Goal: Feedback & Contribution: Submit feedback/report problem

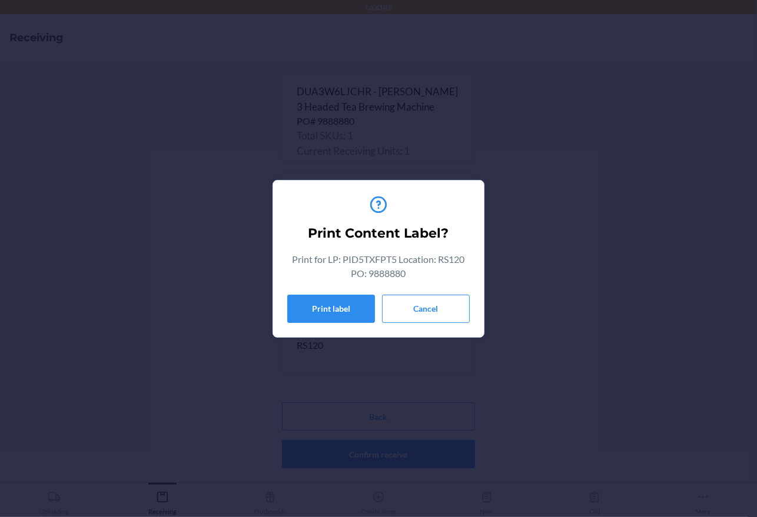
click at [470, 310] on section "Print Content Label? Print for LP: PID5TXFPT5 Location: RS120 PO: 9888880 Print…" at bounding box center [378, 259] width 212 height 158
click at [440, 312] on button "Cancel" at bounding box center [426, 309] width 88 height 28
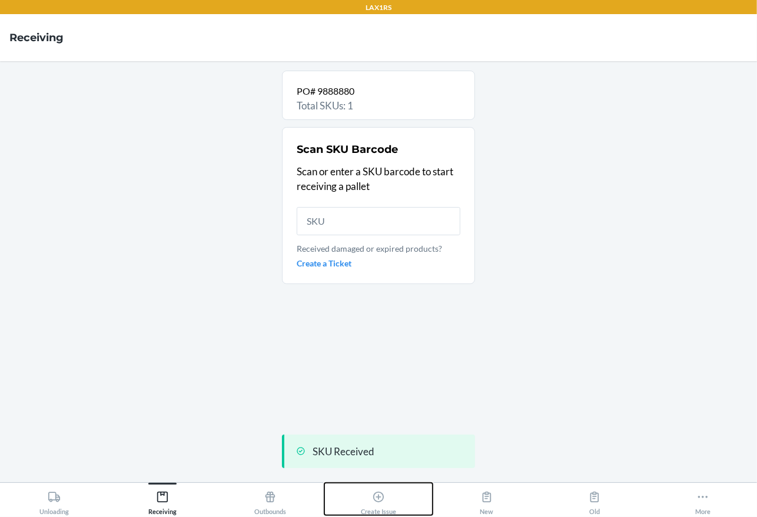
click at [373, 488] on div "Create Issue" at bounding box center [378, 500] width 35 height 29
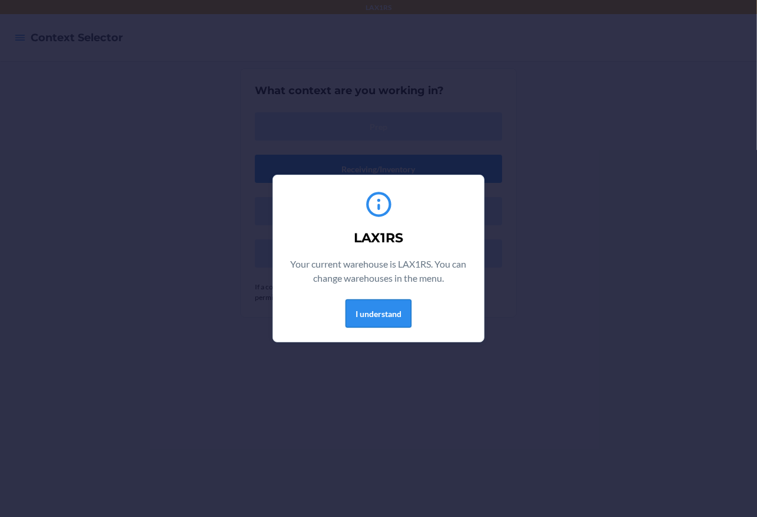
click at [391, 310] on button "I understand" at bounding box center [378, 314] width 66 height 28
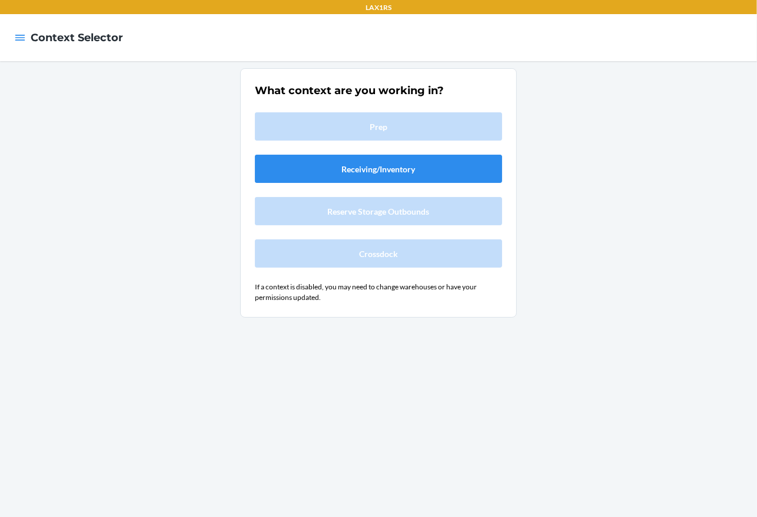
click at [29, 41] on div at bounding box center [19, 37] width 21 height 25
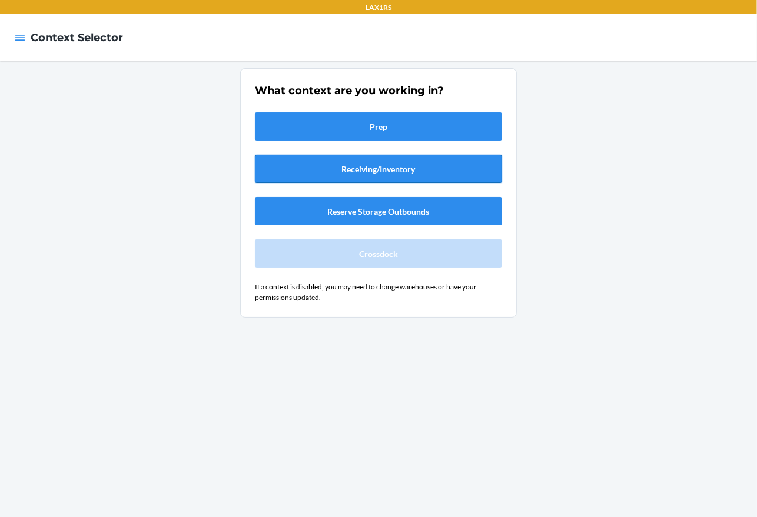
click at [337, 174] on button "Receiving/Inventory" at bounding box center [378, 169] width 247 height 28
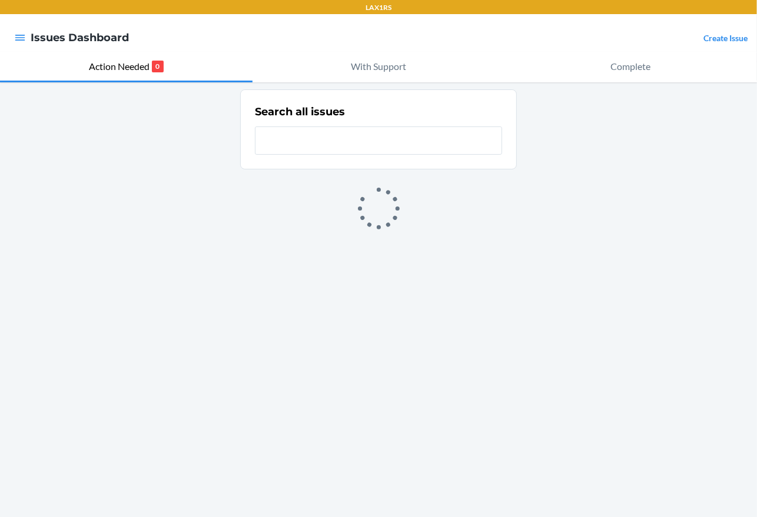
click at [741, 40] on link "Create Issue" at bounding box center [725, 38] width 44 height 10
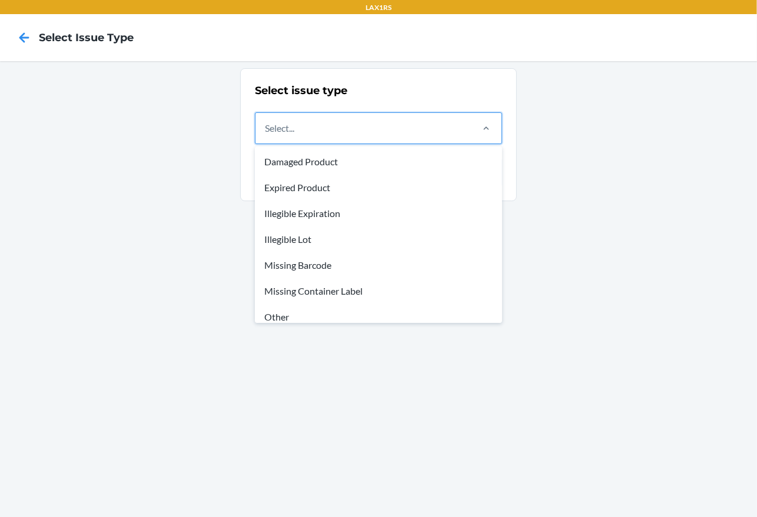
click at [352, 136] on div "Select..." at bounding box center [362, 128] width 215 height 31
click at [266, 135] on input "option Damaged Product focused, 1 of 8. 8 results available. Use Up and Down to…" at bounding box center [265, 128] width 1 height 14
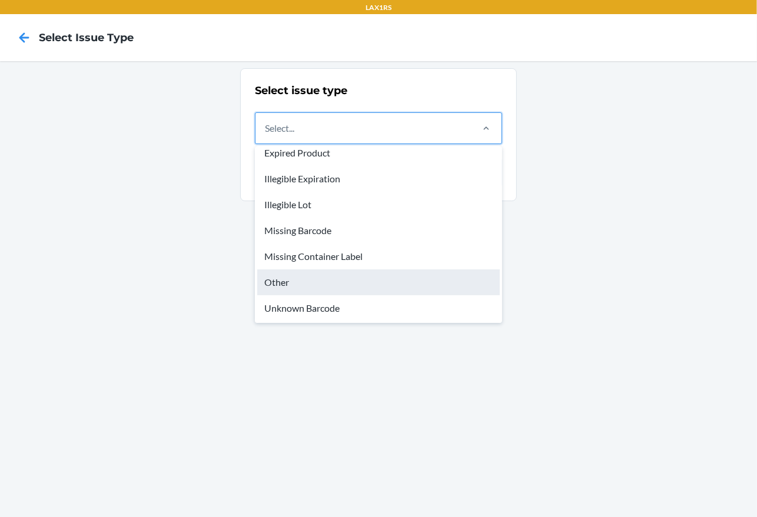
click at [300, 284] on div "Other" at bounding box center [378, 282] width 242 height 26
click at [266, 135] on input "option Other focused, 7 of 8. 8 results available. Use Up and Down to choose op…" at bounding box center [265, 128] width 1 height 14
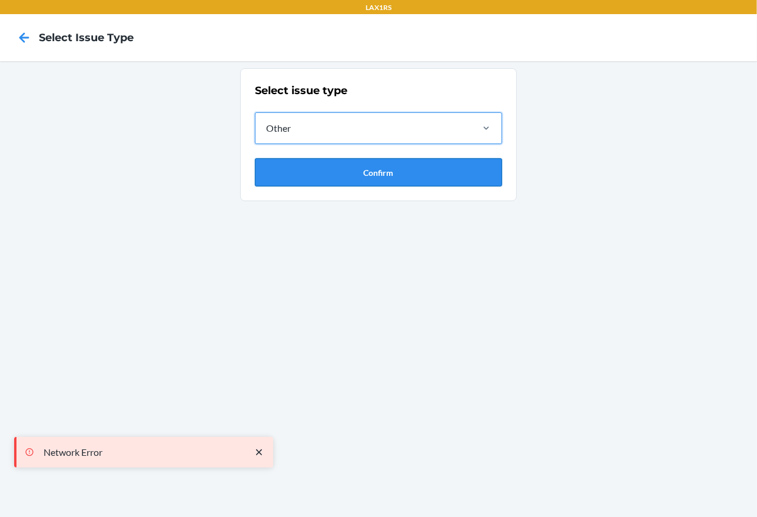
click at [338, 174] on button "Confirm" at bounding box center [378, 172] width 247 height 28
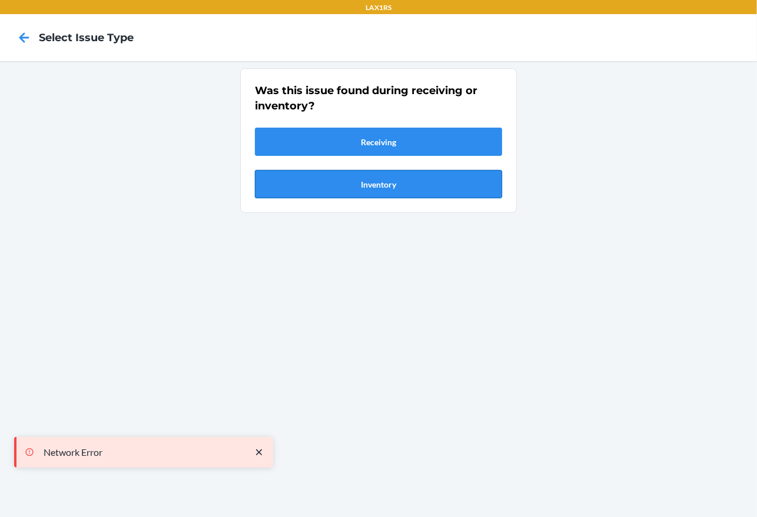
click at [348, 184] on button "Inventory" at bounding box center [378, 184] width 247 height 28
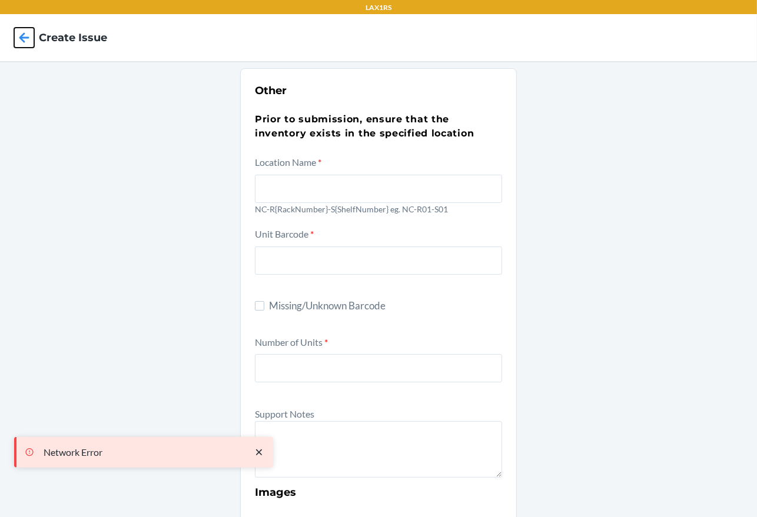
click at [25, 44] on icon at bounding box center [24, 38] width 20 height 20
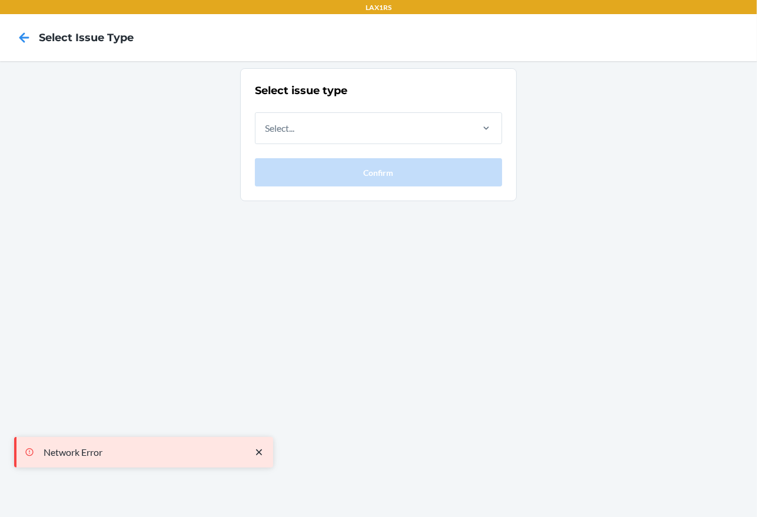
click at [25, 44] on icon at bounding box center [24, 38] width 20 height 20
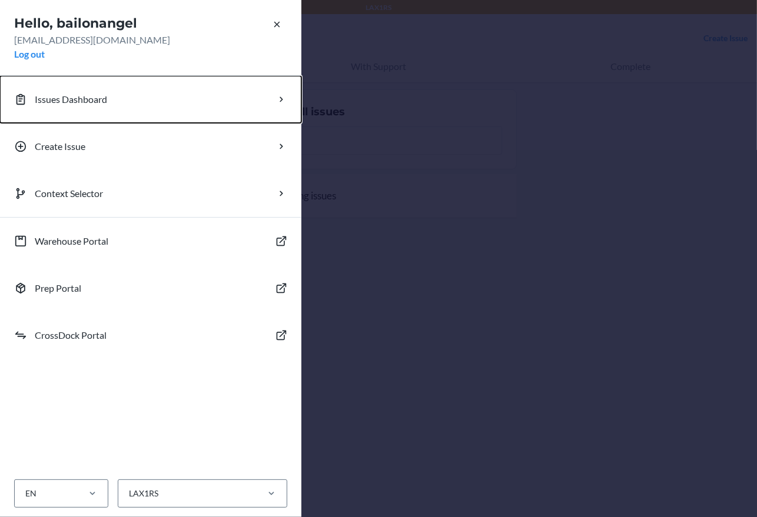
click at [154, 99] on button "Issues Dashboard" at bounding box center [150, 99] width 301 height 47
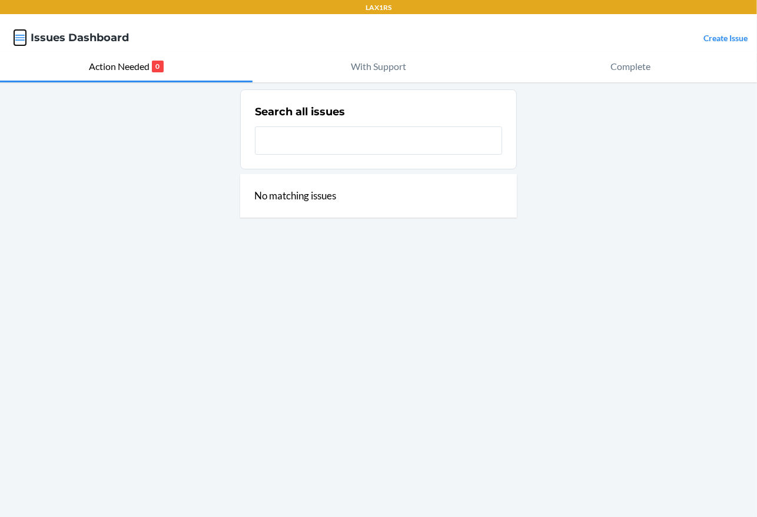
click at [15, 41] on icon "button" at bounding box center [20, 38] width 12 height 12
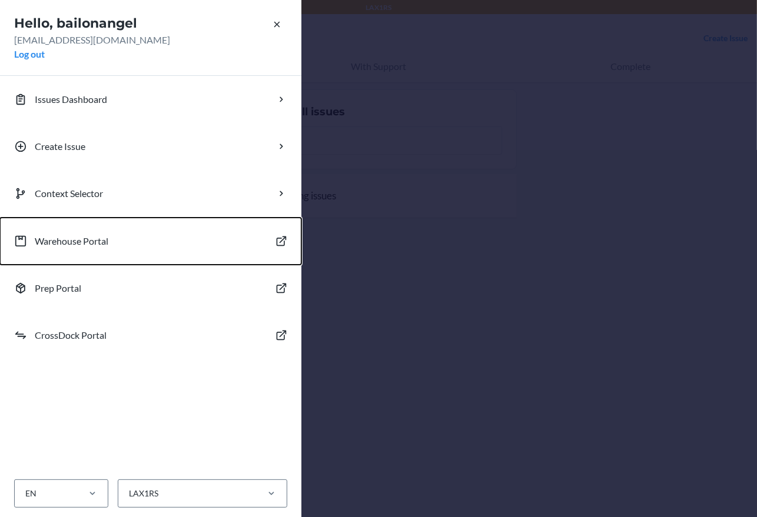
click at [108, 245] on p "Warehouse Portal" at bounding box center [72, 241] width 74 height 14
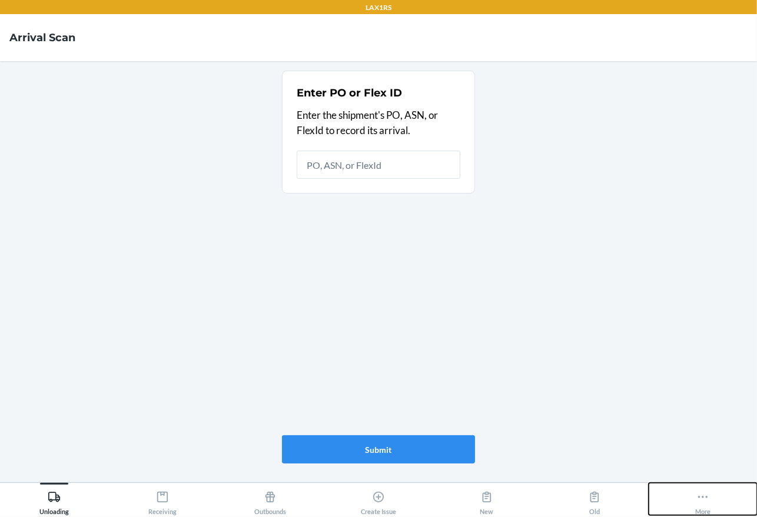
click at [708, 502] on icon at bounding box center [702, 497] width 13 height 13
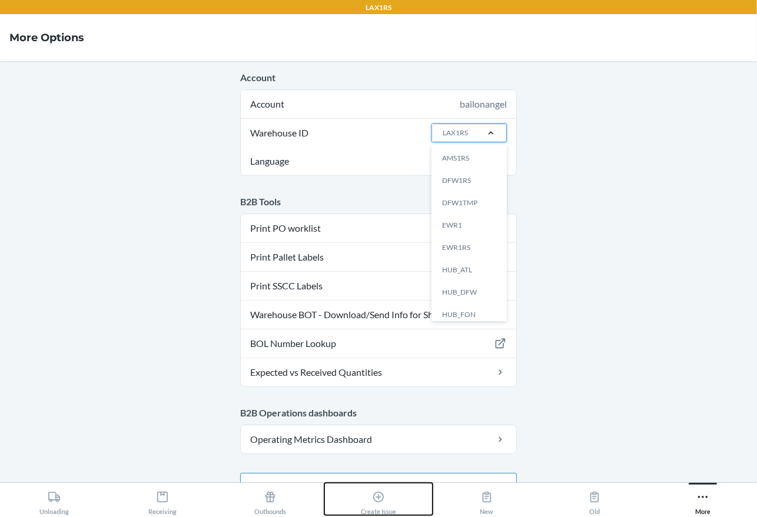
click at [361, 501] on div "Create Issue" at bounding box center [378, 500] width 35 height 29
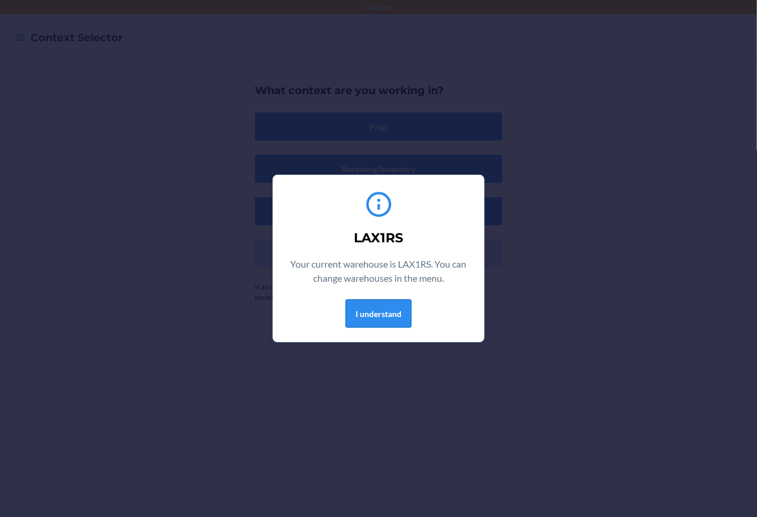
click at [365, 301] on button "I understand" at bounding box center [378, 314] width 66 height 28
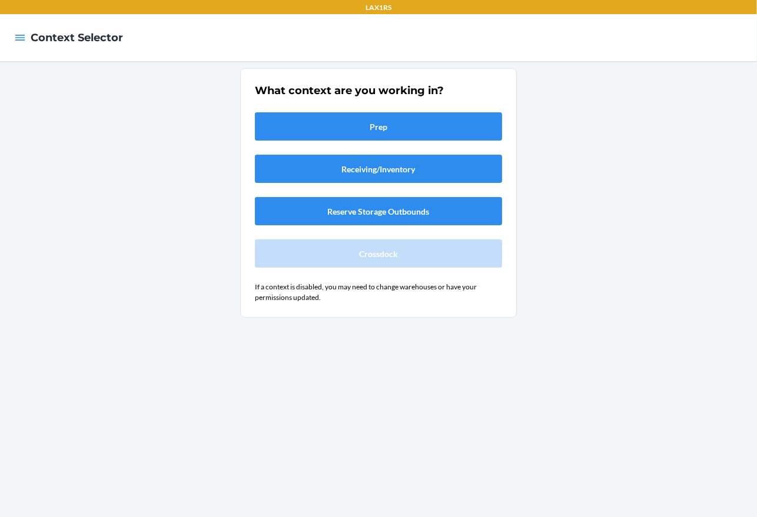
click at [30, 48] on div at bounding box center [19, 37] width 21 height 25
click at [22, 46] on div at bounding box center [19, 37] width 21 height 25
click at [20, 44] on button "button" at bounding box center [20, 37] width 12 height 15
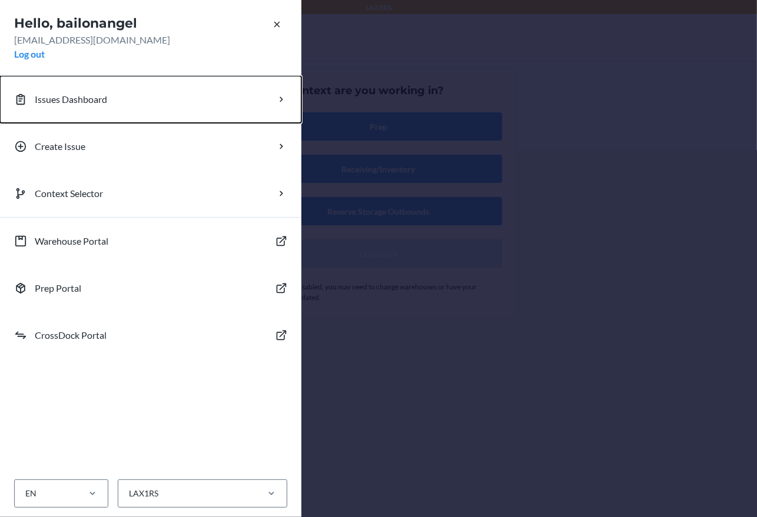
click at [132, 111] on button "Issues Dashboard" at bounding box center [150, 99] width 301 height 47
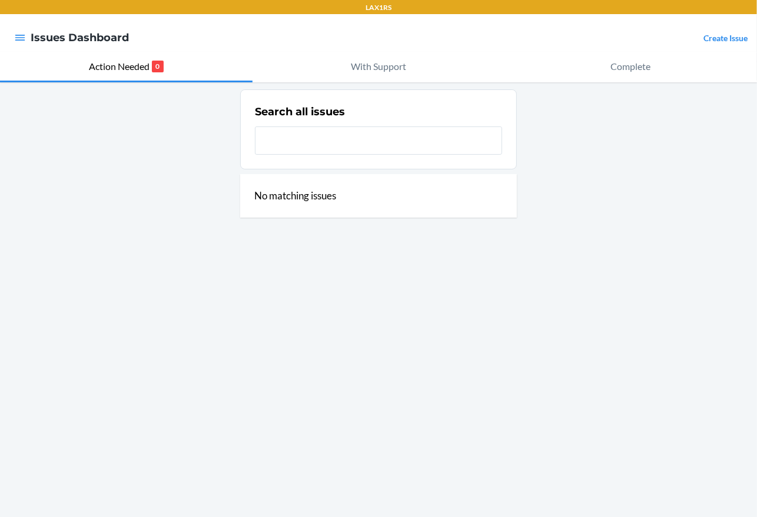
click at [398, 83] on div "Search all issues No matching issues" at bounding box center [378, 299] width 757 height 435
click at [424, 62] on button "With Support" at bounding box center [378, 67] width 252 height 31
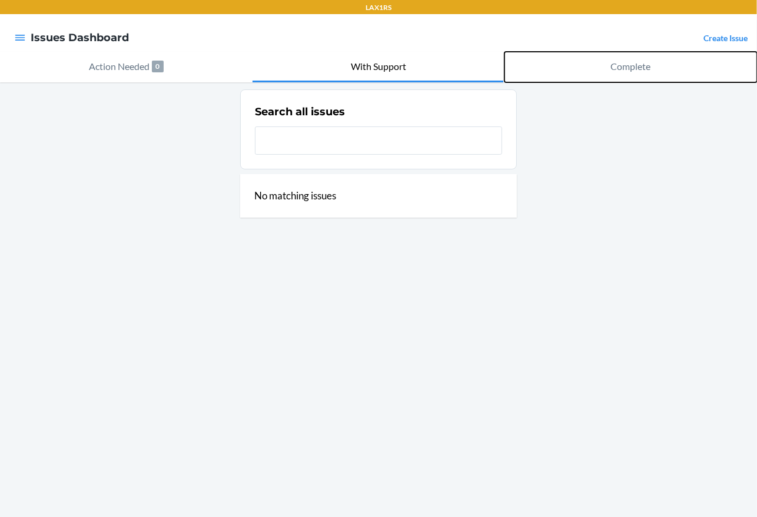
click at [569, 75] on button "Complete" at bounding box center [630, 67] width 252 height 31
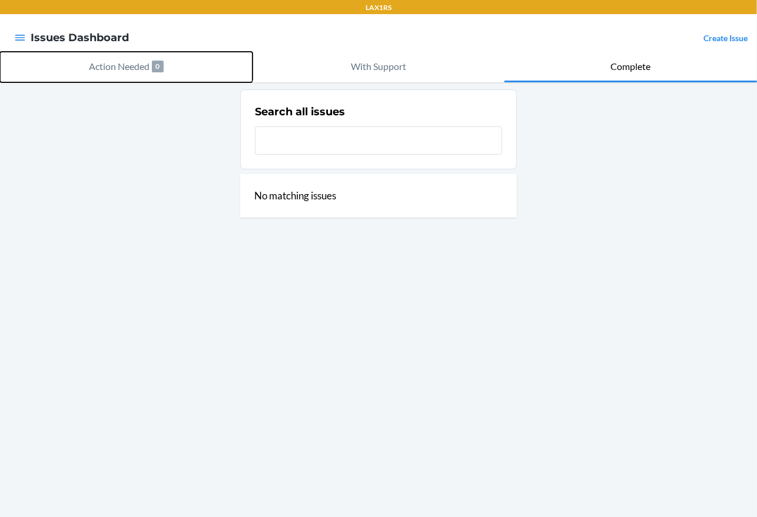
click at [179, 62] on button "Action Needed 0" at bounding box center [126, 67] width 252 height 31
